Goal: Participate in discussion: Engage in conversation with other users on a specific topic

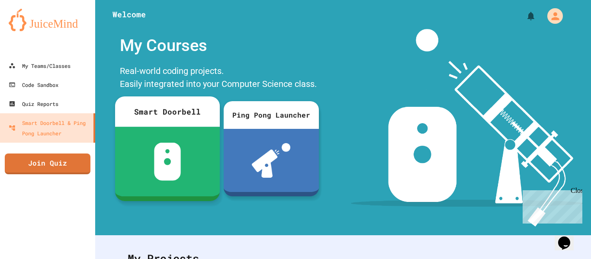
click at [191, 179] on div at bounding box center [167, 162] width 105 height 70
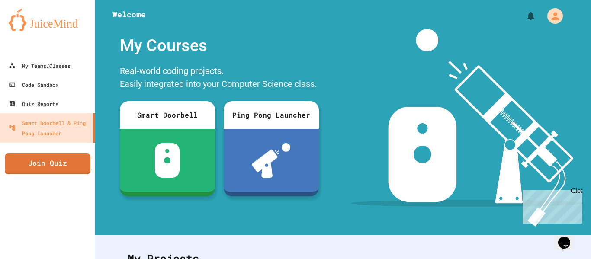
click at [69, 64] on div "My Teams/Classes" at bounding box center [39, 66] width 64 height 11
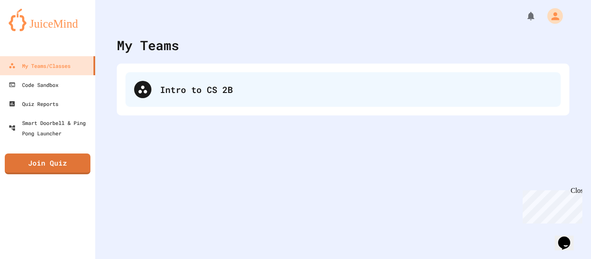
click at [156, 91] on div "Intro to CS 2B" at bounding box center [342, 89] width 435 height 35
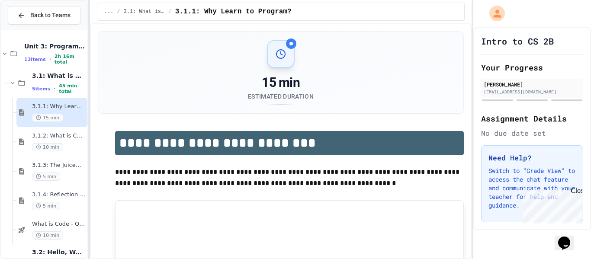
click at [352, 107] on div "15 min Estimated Duration" at bounding box center [280, 73] width 365 height 82
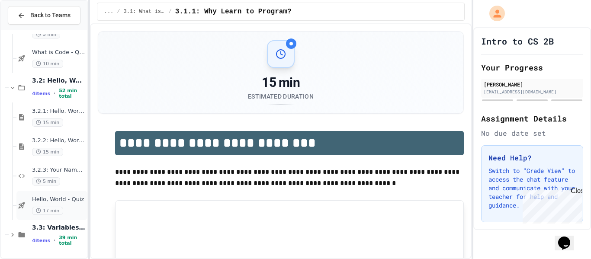
click at [57, 202] on span "Hello, World - Quiz" at bounding box center [59, 199] width 54 height 7
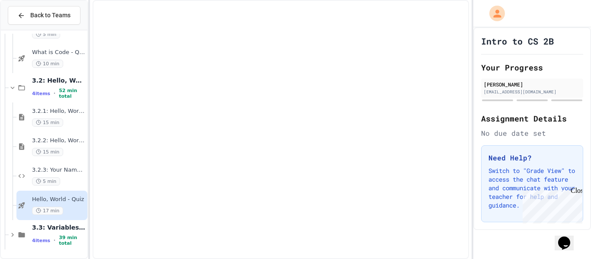
scroll to position [161, 0]
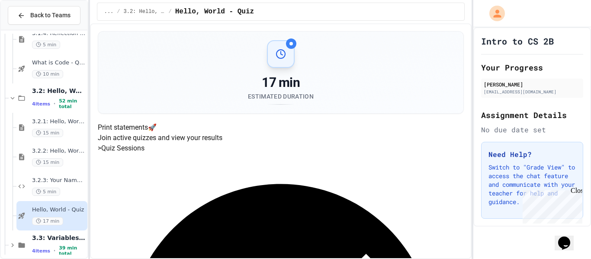
click at [169, 92] on div "17 min Estimated Duration" at bounding box center [280, 73] width 365 height 82
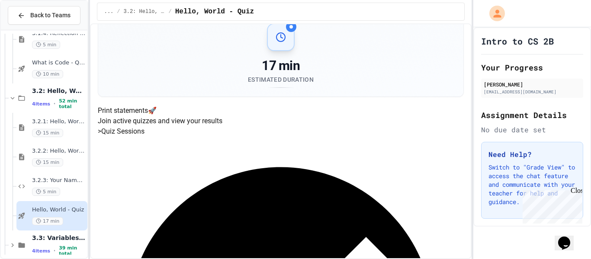
scroll to position [17, 0]
click at [112, 61] on div "17 min Estimated Duration" at bounding box center [281, 55] width 345 height 64
click at [47, 177] on span "3.2.3: Your Name and Favorite Movie" at bounding box center [59, 180] width 54 height 7
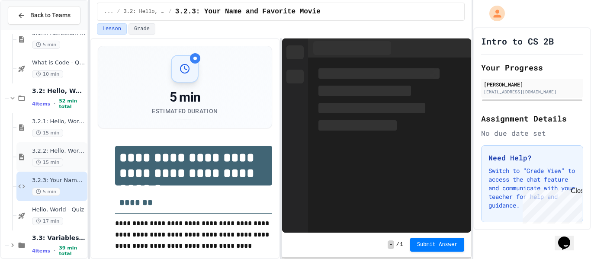
click at [50, 159] on span "15 min" at bounding box center [47, 162] width 31 height 8
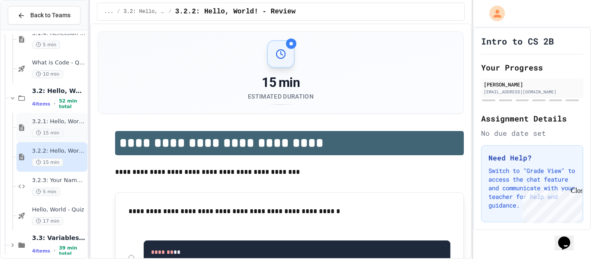
click at [51, 129] on span "15 min" at bounding box center [47, 133] width 31 height 8
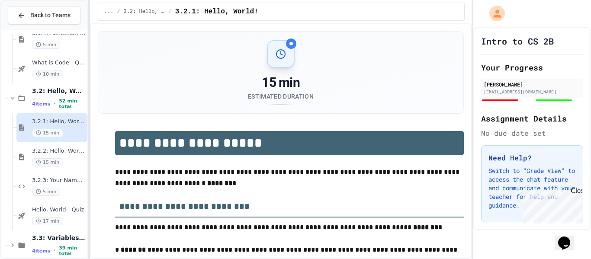
click at [55, 160] on span "15 min" at bounding box center [47, 162] width 31 height 8
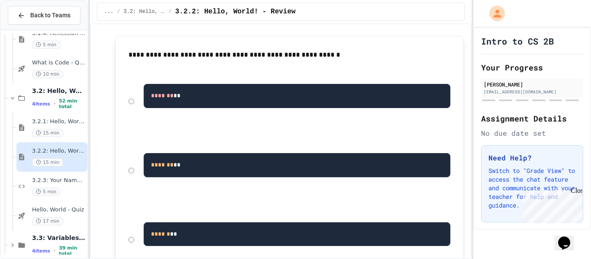
scroll to position [156, 0]
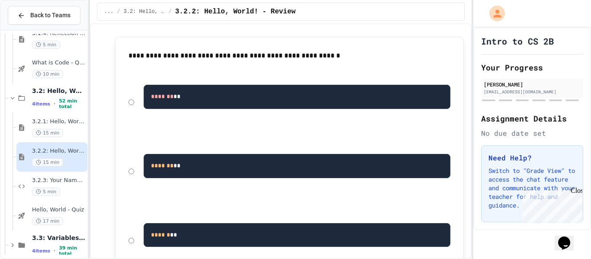
click at [578, 194] on div "Close" at bounding box center [575, 192] width 11 height 11
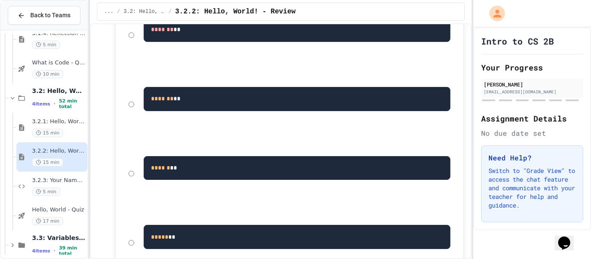
scroll to position [220, 0]
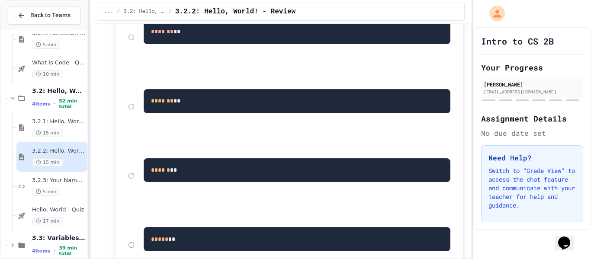
click at [134, 108] on div "******* **" at bounding box center [289, 106] width 331 height 65
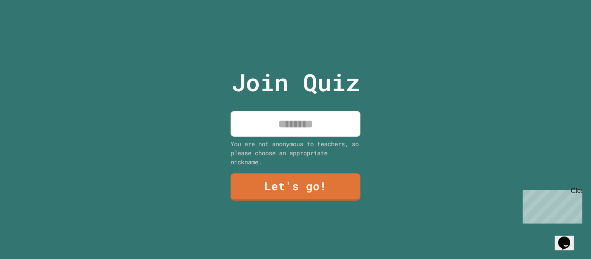
click at [284, 131] on input at bounding box center [295, 124] width 130 height 26
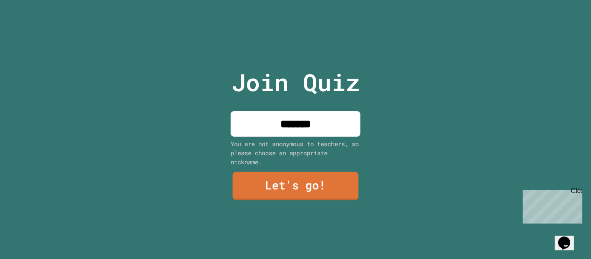
type input "*******"
click at [307, 180] on link "Let's go!" at bounding box center [296, 186] width 126 height 29
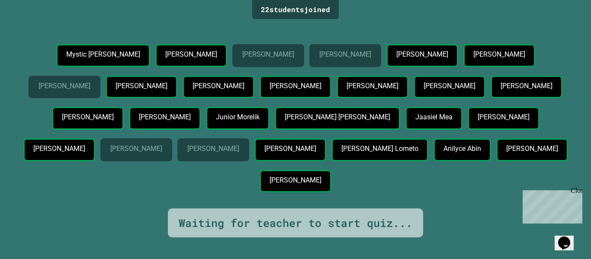
click at [310, 64] on div "Mystic [PERSON_NAME] [PERSON_NAME] [PERSON_NAME] [PERSON_NAME] [PERSON_NAME] [P…" at bounding box center [295, 120] width 547 height 152
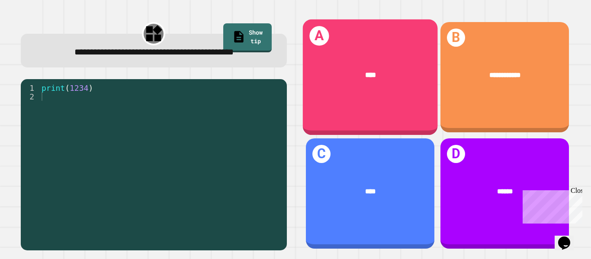
click at [351, 100] on div "A ****" at bounding box center [369, 77] width 135 height 116
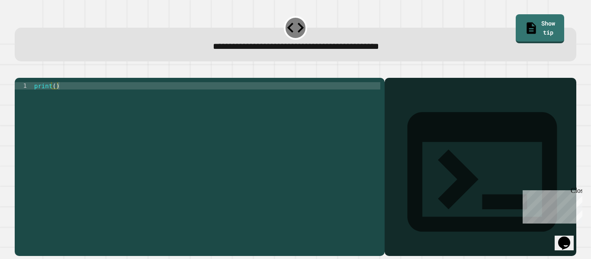
click at [162, 100] on div "print ( )" at bounding box center [206, 163] width 348 height 162
click at [199, 54] on div "**********" at bounding box center [295, 45] width 561 height 34
click at [75, 99] on div "print ( ) hbmj" at bounding box center [206, 163] width 348 height 162
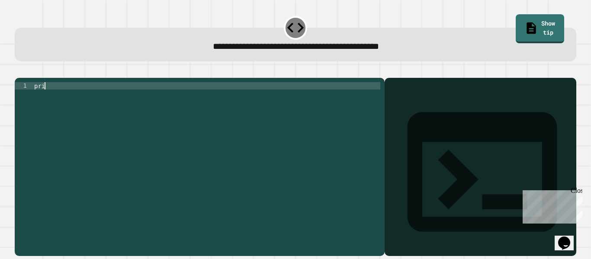
scroll to position [0, 1]
click at [75, 99] on div "pri" at bounding box center [206, 163] width 348 height 162
click at [55, 99] on div "print ( )" at bounding box center [206, 163] width 348 height 162
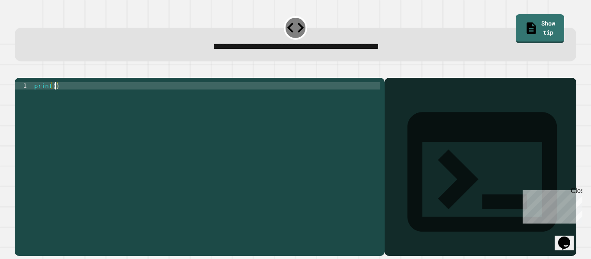
click at [55, 99] on div "print ( )" at bounding box center [206, 163] width 348 height 162
type textarea "*"
type textarea "**********"
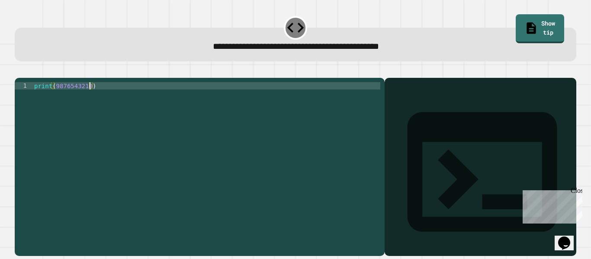
click at [19, 71] on icon "button" at bounding box center [19, 71] width 0 height 0
click at [54, 100] on div "print ( )" at bounding box center [206, 163] width 348 height 162
type textarea "**********"
click at [19, 71] on icon "button" at bounding box center [19, 71] width 0 height 0
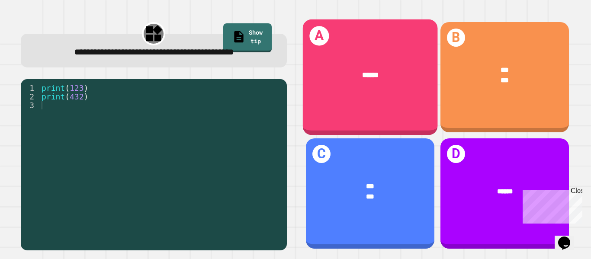
click at [398, 77] on div "******" at bounding box center [369, 75] width 105 height 11
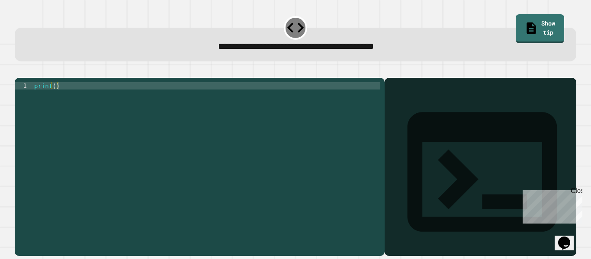
click at [56, 99] on div "print ( )" at bounding box center [206, 163] width 348 height 162
type textarea "**********"
click at [19, 71] on button "button" at bounding box center [19, 71] width 0 height 0
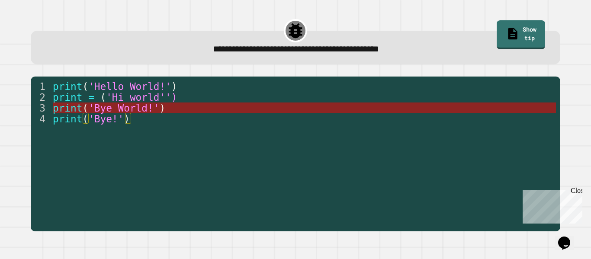
click at [144, 111] on span "'Bye World!'" at bounding box center [123, 107] width 71 height 11
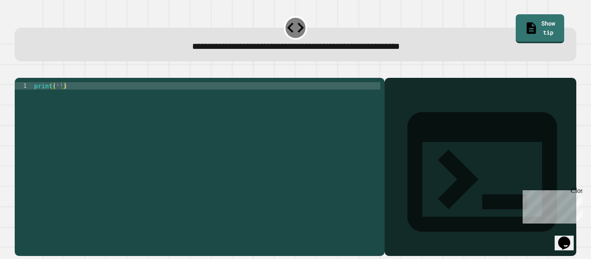
click at [63, 97] on div "print ( '' )" at bounding box center [206, 163] width 348 height 162
type textarea "**********"
click at [19, 71] on button "button" at bounding box center [19, 71] width 0 height 0
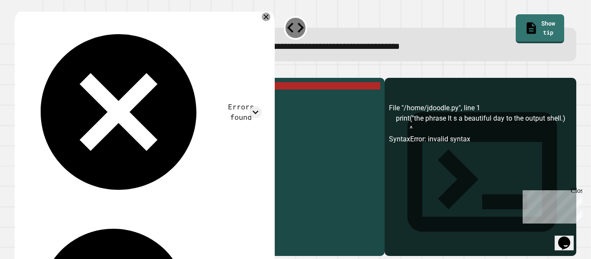
click at [19, 71] on button "button" at bounding box center [19, 71] width 0 height 0
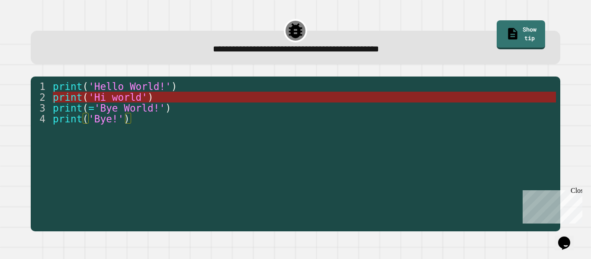
click at [91, 102] on span "'Hi world'" at bounding box center [117, 97] width 59 height 11
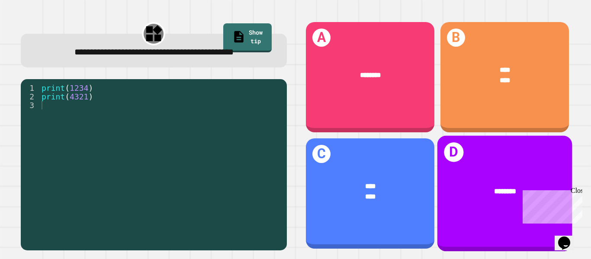
click at [467, 161] on div "D ********" at bounding box center [504, 194] width 135 height 116
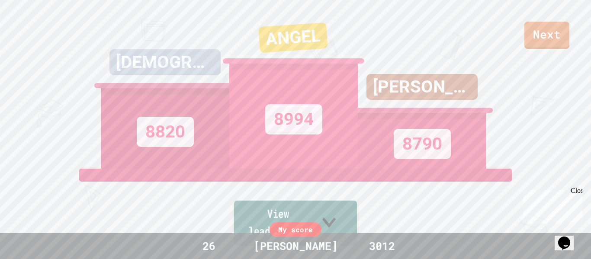
click at [343, 228] on link "View leaderboard" at bounding box center [295, 223] width 123 height 45
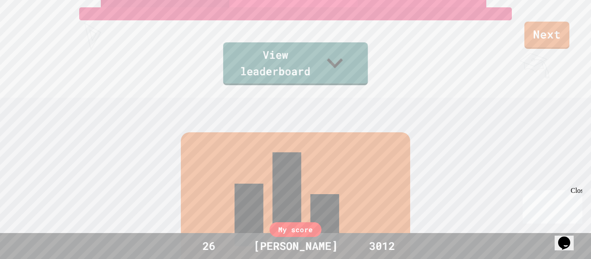
scroll to position [259, 0]
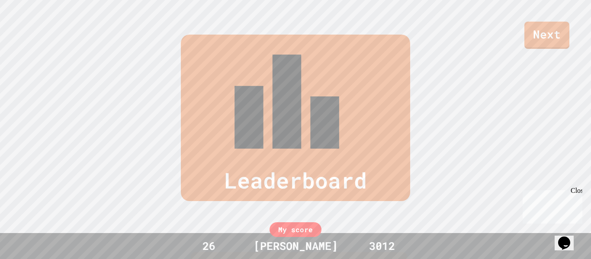
click at [467, 40] on div "Next" at bounding box center [295, 24] width 591 height 49
click at [590, 49] on div "Leaderboard" at bounding box center [295, 118] width 591 height 166
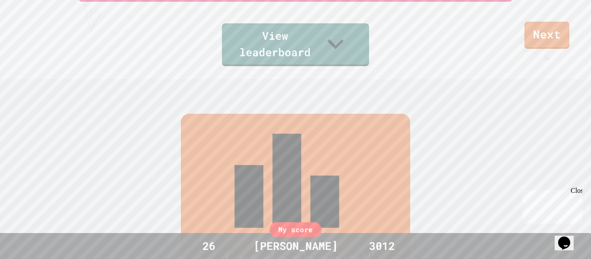
scroll to position [121, 0]
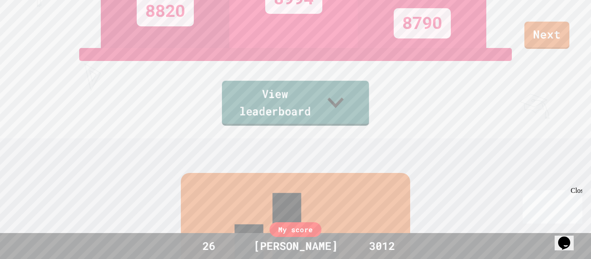
click at [232, 118] on link "View leaderboard" at bounding box center [295, 103] width 147 height 45
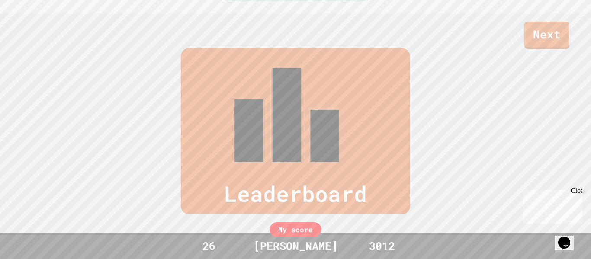
scroll to position [259, 0]
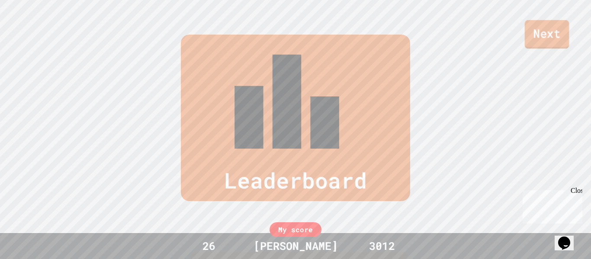
click at [560, 33] on link "Next" at bounding box center [546, 34] width 45 height 29
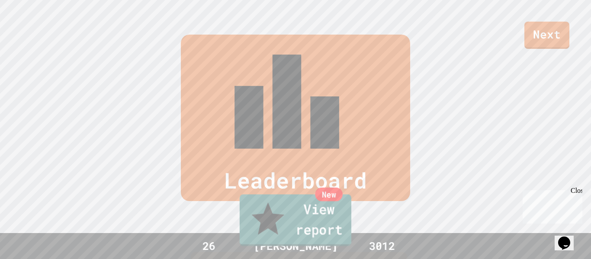
click at [251, 220] on link "New View report" at bounding box center [295, 221] width 112 height 52
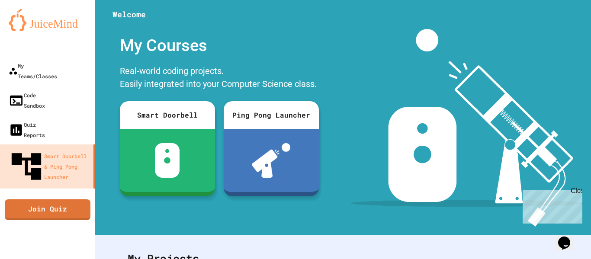
click at [182, 3] on div at bounding box center [342, 13] width 495 height 26
